Goal: Information Seeking & Learning: Understand process/instructions

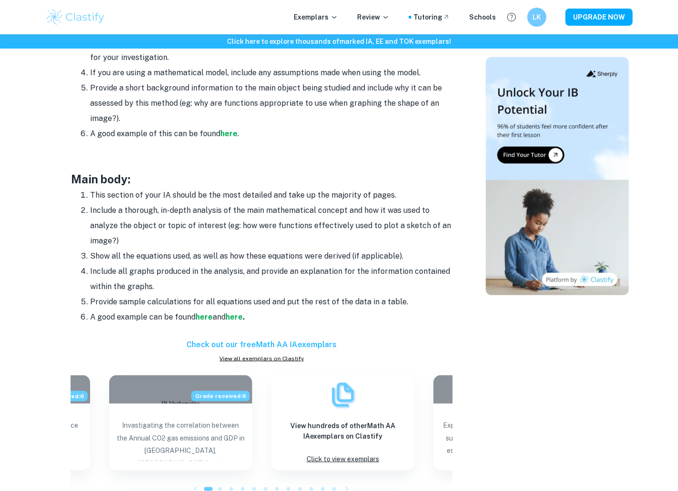
scroll to position [702, 0]
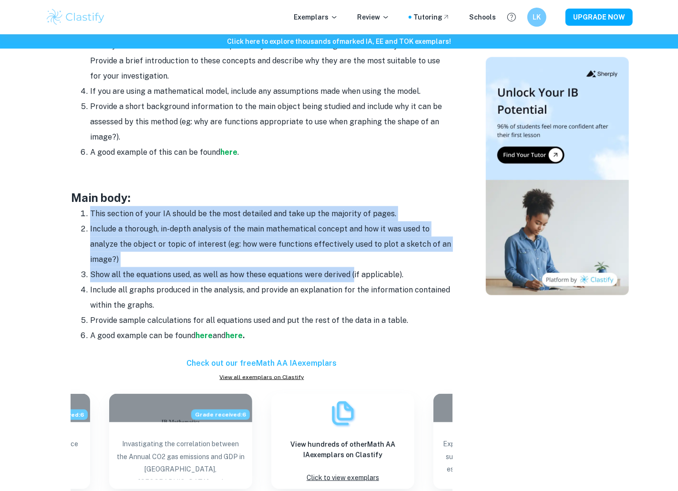
drag, startPoint x: 60, startPoint y: 211, endPoint x: 354, endPoint y: 276, distance: 301.3
click at [354, 276] on div "Math IA Format and Structure By [PERSON_NAME] • [DATE] Get feedback on your Mat…" at bounding box center [261, 185] width 425 height 1605
click at [354, 276] on li "Show all the equations used, as well as how these equations were derived (if ap…" at bounding box center [271, 274] width 362 height 15
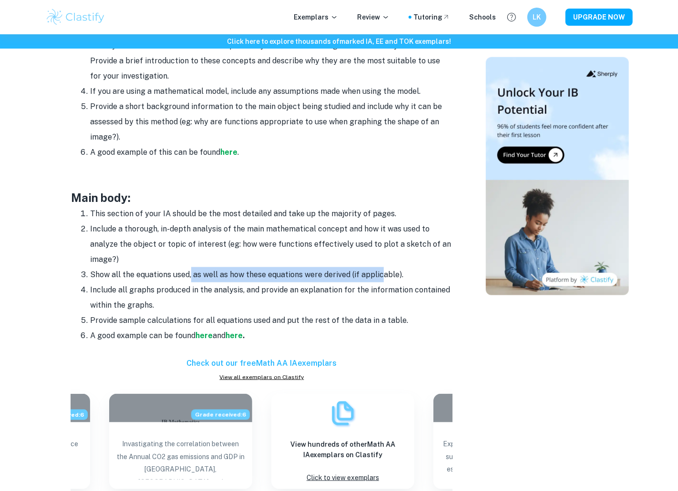
drag, startPoint x: 190, startPoint y: 273, endPoint x: 383, endPoint y: 270, distance: 192.6
click at [383, 270] on li "Show all the equations used, as well as how these equations were derived (if ap…" at bounding box center [271, 274] width 362 height 15
drag, startPoint x: 170, startPoint y: 301, endPoint x: 81, endPoint y: 294, distance: 89.0
click at [90, 294] on li "Include all graphs produced in the analysis, and provide an explanation for the…" at bounding box center [271, 298] width 362 height 31
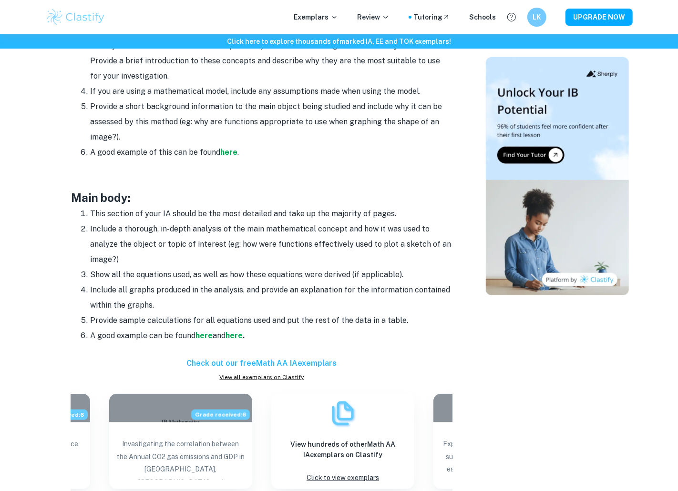
click at [90, 294] on li "Include all graphs produced in the analysis, and provide an explanation for the…" at bounding box center [271, 298] width 362 height 31
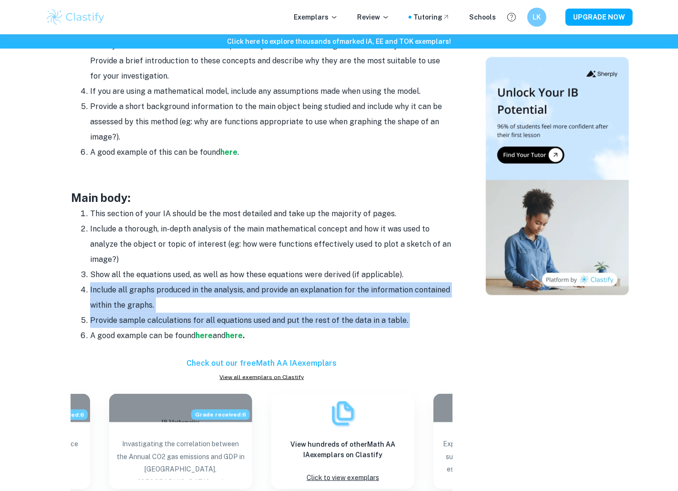
drag, startPoint x: 81, startPoint y: 294, endPoint x: 419, endPoint y: 322, distance: 339.1
click at [419, 322] on ol "This section of your IA should be the most detailed and take up the majority of…" at bounding box center [261, 274] width 381 height 137
click at [419, 322] on li "Provide sample calculations for all equations used and put the rest of the data…" at bounding box center [271, 320] width 362 height 15
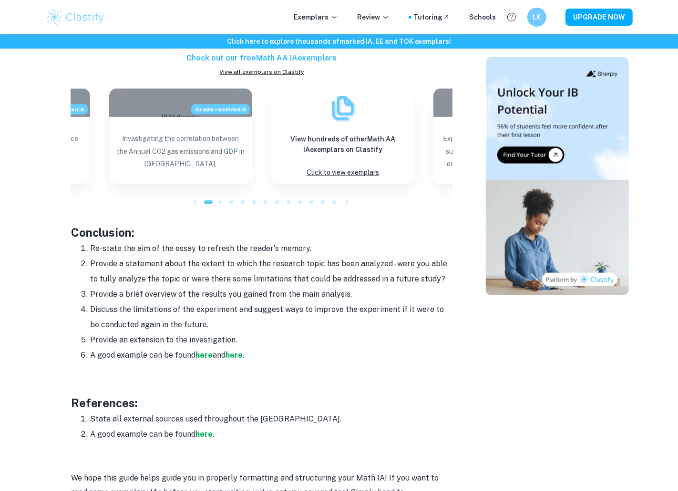
scroll to position [1013, 0]
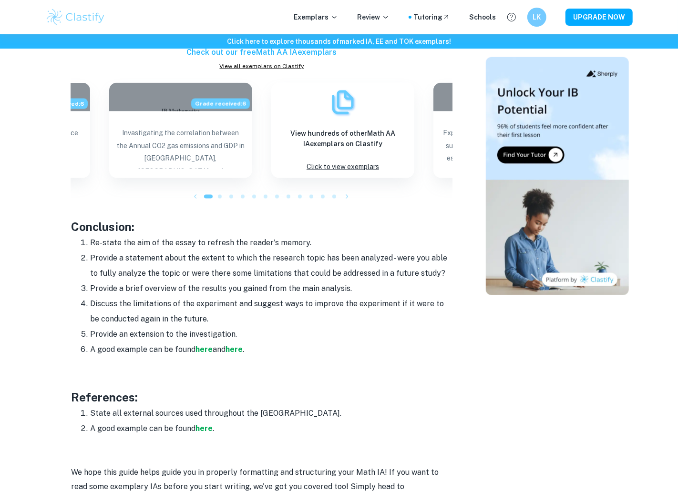
drag, startPoint x: 89, startPoint y: 244, endPoint x: 283, endPoint y: 336, distance: 214.7
click at [283, 336] on ol "Re-state the aim of the essay to refresh the reader's memory. Provide a stateme…" at bounding box center [261, 297] width 381 height 122
copy ol "Re-state the aim of the essay to refresh the reader's memory. Provide a stateme…"
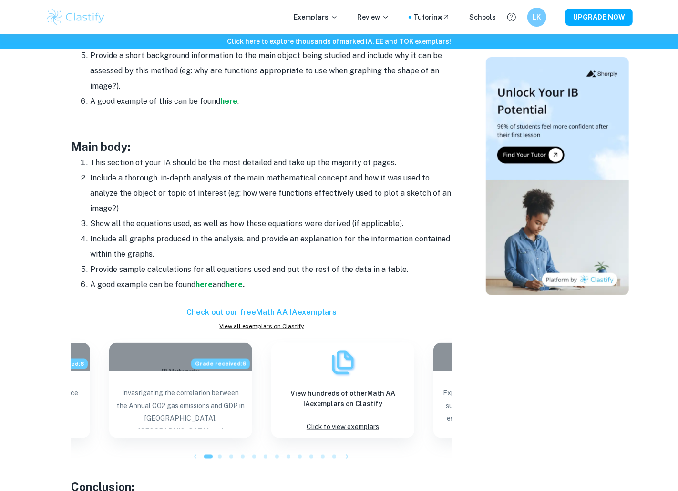
scroll to position [752, 0]
